Goal: Task Accomplishment & Management: Manage account settings

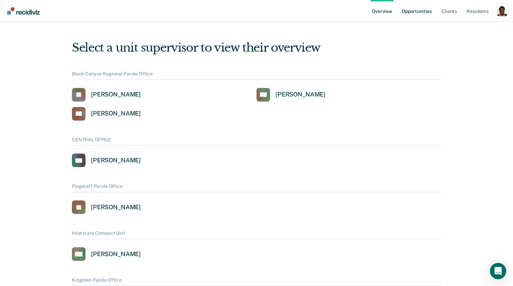
click at [415, 11] on link "Opportunities" at bounding box center [416, 11] width 33 height 22
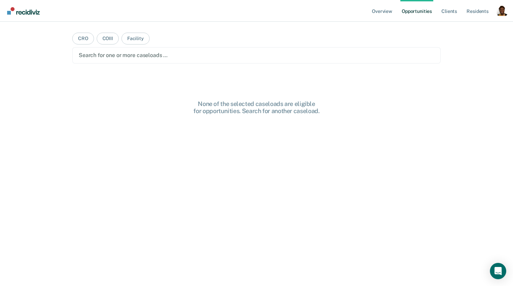
click at [502, 15] on div "Profile dropdown button" at bounding box center [501, 10] width 11 height 11
click at [461, 31] on div "Overview Opportunities Client s Resident s Profile How it works Log Out CRO COI…" at bounding box center [256, 143] width 513 height 286
click at [503, 12] on div "Profile dropdown button" at bounding box center [501, 10] width 11 height 11
click at [464, 30] on link "Profile" at bounding box center [474, 28] width 55 height 6
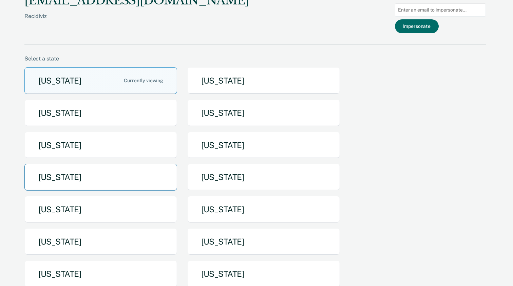
scroll to position [7, 0]
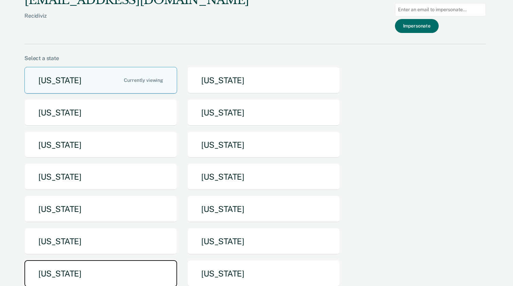
click at [105, 264] on button "Texas" at bounding box center [100, 273] width 153 height 27
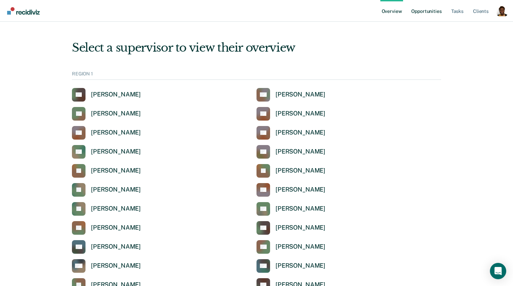
click at [419, 14] on link "Opportunities" at bounding box center [426, 11] width 33 height 22
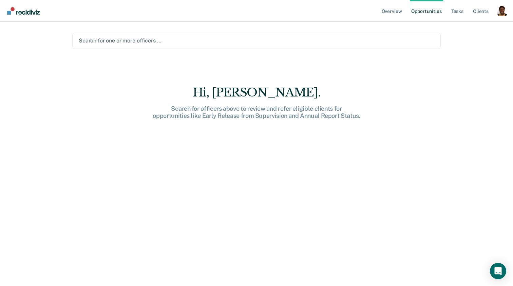
click at [355, 51] on main "Search for one or more officers … Hi, Claycia. Search for officers above to rev…" at bounding box center [256, 146] width 385 height 248
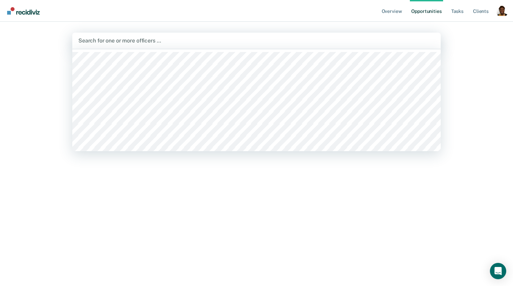
click at [319, 42] on div at bounding box center [256, 41] width 356 height 8
click at [325, 45] on div at bounding box center [238, 41] width 321 height 10
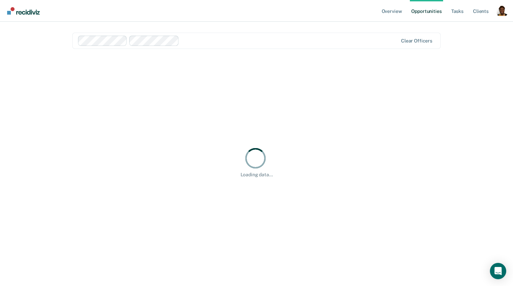
click at [349, 45] on div at bounding box center [238, 41] width 320 height 10
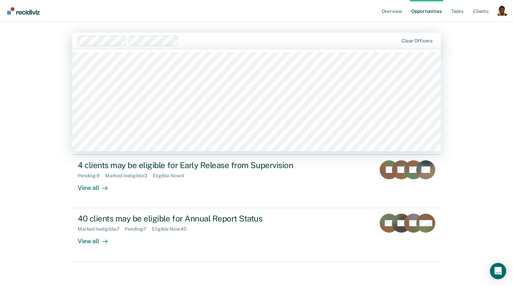
click at [10, 199] on div "Overview Opportunities Tasks Client s Profile How it works Log Out option Tysea…" at bounding box center [256, 144] width 513 height 288
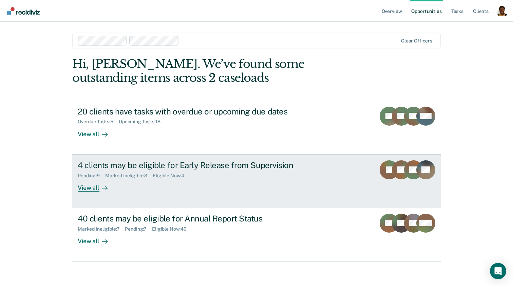
click at [84, 195] on link "4 clients may be eligible for Early Release from Supervision Pending : 9 Marked…" at bounding box center [256, 181] width 368 height 54
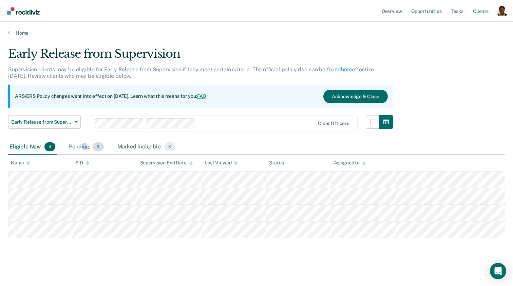
click at [84, 145] on div "Pending 9" at bounding box center [85, 146] width 37 height 15
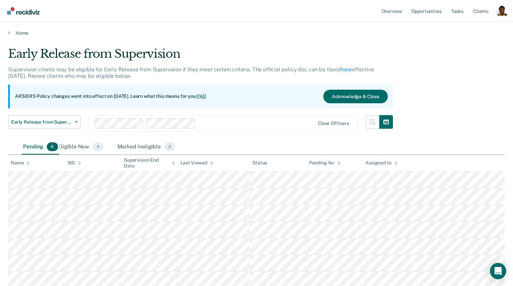
drag, startPoint x: 84, startPoint y: 145, endPoint x: 35, endPoint y: 143, distance: 49.6
click at [35, 143] on div "Pending 9" at bounding box center [40, 146] width 37 height 15
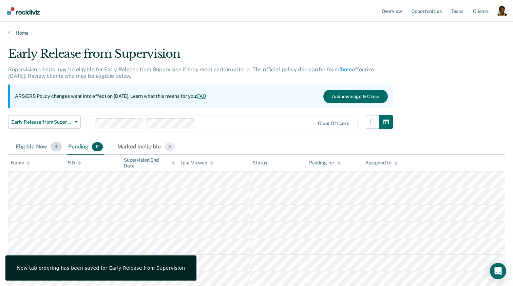
drag, startPoint x: 81, startPoint y: 149, endPoint x: 21, endPoint y: 147, distance: 59.7
click at [21, 147] on div "Eligible Now 4" at bounding box center [38, 146] width 48 height 15
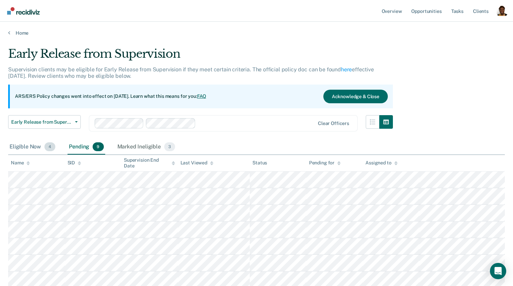
click at [32, 149] on div "Eligible Now 4" at bounding box center [32, 146] width 48 height 15
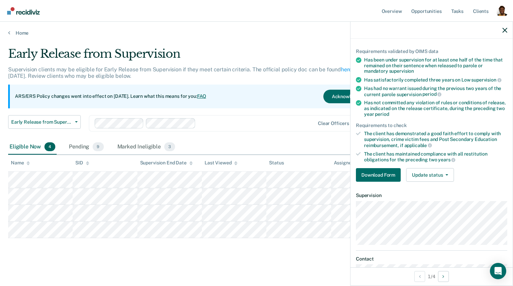
scroll to position [80, 0]
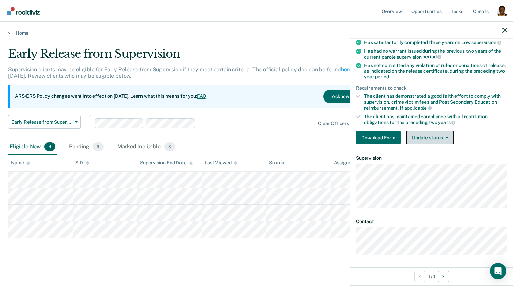
click at [440, 140] on button "Update status" at bounding box center [430, 138] width 48 height 14
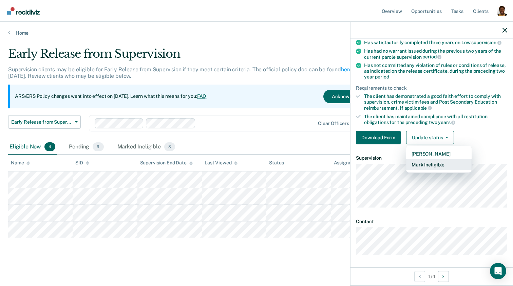
click at [423, 162] on button "Mark Ineligible" at bounding box center [438, 164] width 65 height 11
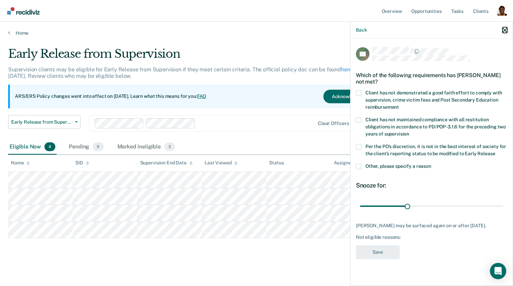
click at [503, 31] on icon "button" at bounding box center [504, 30] width 5 height 5
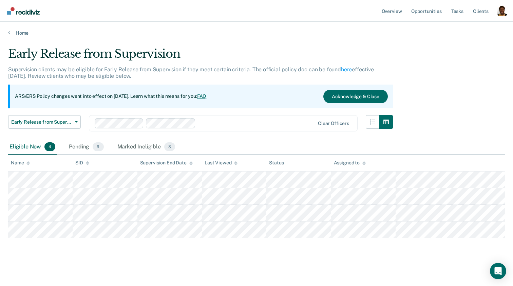
click at [207, 96] on link "FAQ" at bounding box center [201, 95] width 9 height 5
click at [488, 107] on div "Early Release from Supervision Supervision clients may be eligible for Early Re…" at bounding box center [256, 141] width 496 height 189
click at [453, 8] on link "Tasks" at bounding box center [457, 11] width 15 height 22
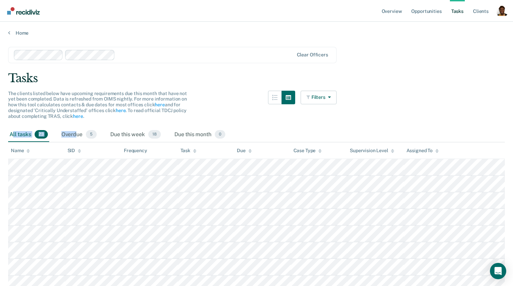
drag, startPoint x: 75, startPoint y: 133, endPoint x: 13, endPoint y: 132, distance: 61.7
click at [13, 132] on div "All tasks 23 Overdue 5 Due this week 18 Due this month 0" at bounding box center [256, 134] width 496 height 15
click at [139, 107] on span "The clients listed below have upcoming requirements due this month that have no…" at bounding box center [97, 105] width 179 height 28
drag, startPoint x: 83, startPoint y: 134, endPoint x: 6, endPoint y: 133, distance: 77.3
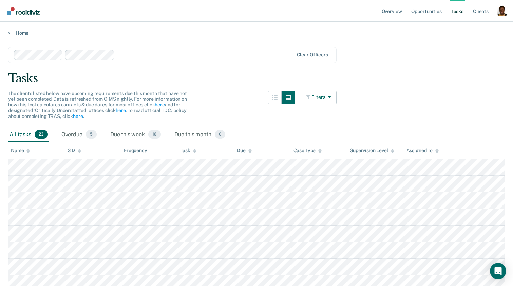
click at [105, 94] on span "The clients listed below have upcoming requirements due this month that have no…" at bounding box center [97, 105] width 179 height 28
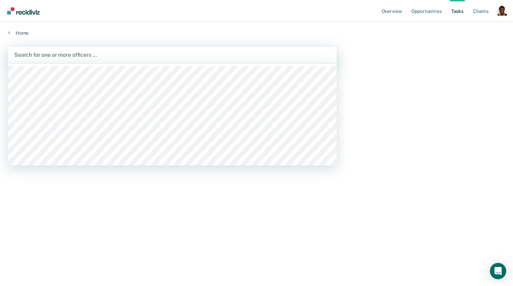
click at [196, 51] on div at bounding box center [172, 55] width 316 height 8
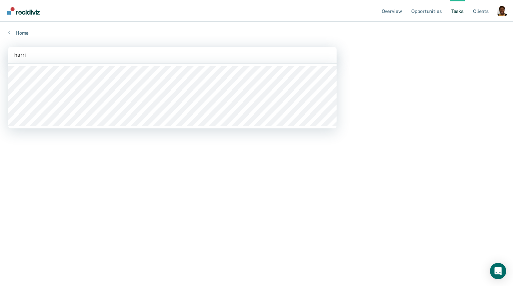
type input "[PERSON_NAME]"
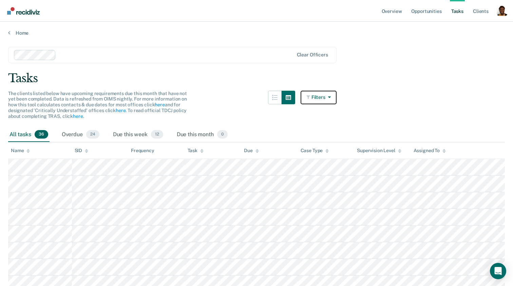
click at [319, 103] on button "Filters" at bounding box center [318, 98] width 36 height 14
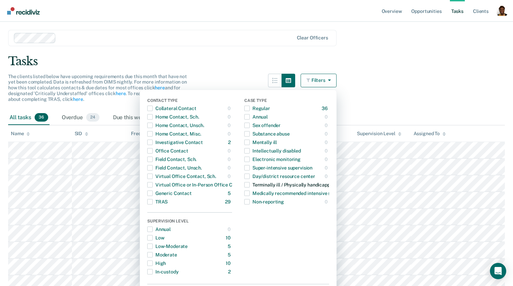
scroll to position [43, 0]
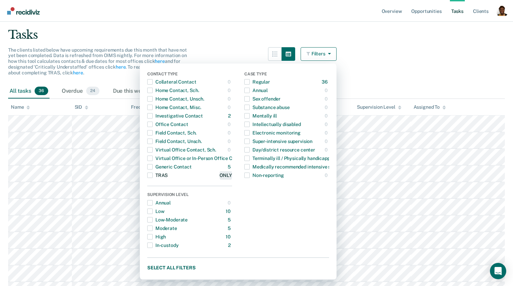
click at [224, 175] on div "ONLY" at bounding box center [225, 175] width 12 height 11
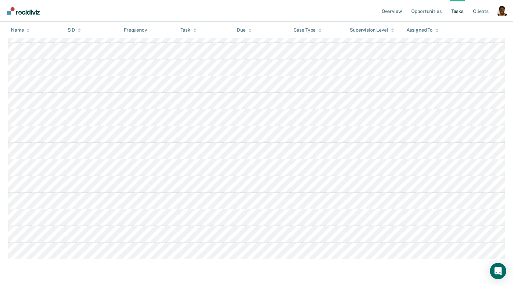
scroll to position [0, 0]
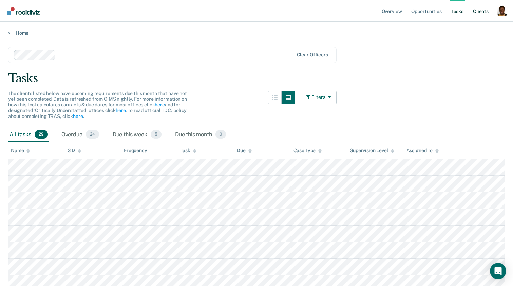
click at [486, 17] on link "Client s" at bounding box center [480, 11] width 18 height 22
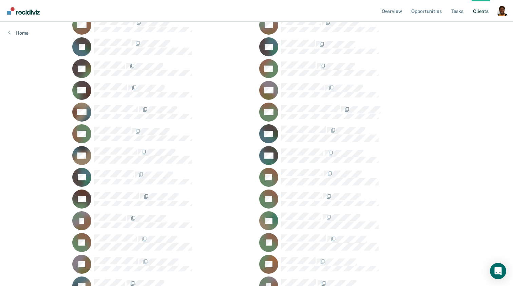
scroll to position [387, 0]
